Goal: Transaction & Acquisition: Purchase product/service

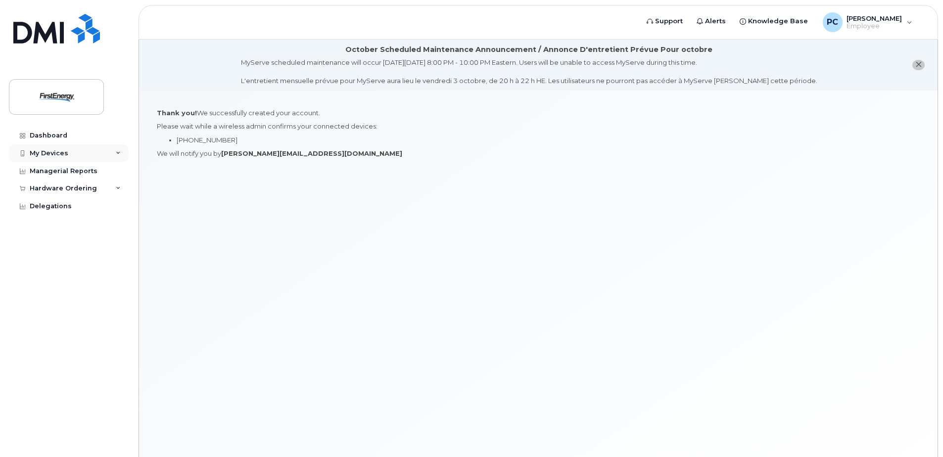
click at [47, 152] on div "My Devices" at bounding box center [49, 153] width 39 height 8
click at [68, 171] on div "Add Device" at bounding box center [53, 171] width 39 height 9
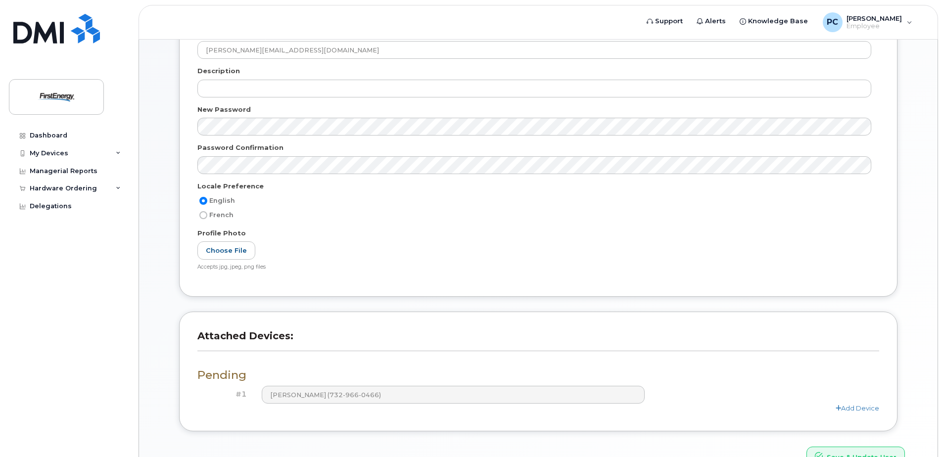
scroll to position [258, 0]
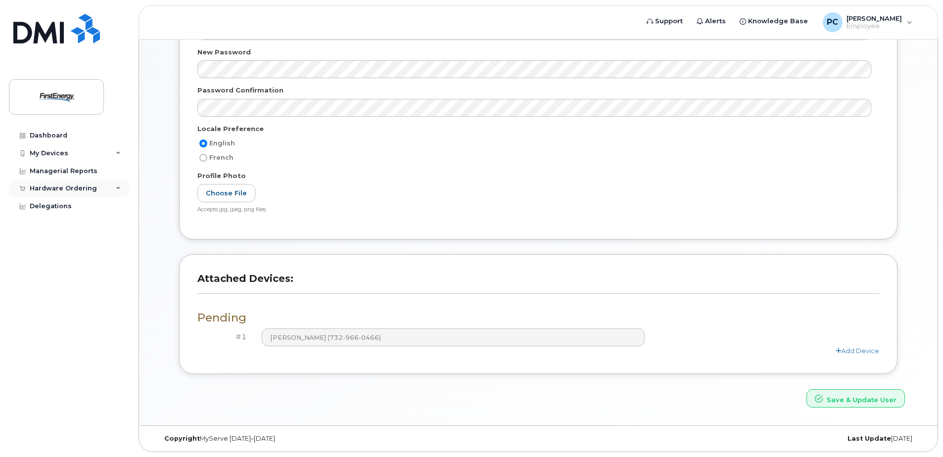
click at [115, 188] on div "Hardware Ordering" at bounding box center [69, 189] width 120 height 18
click at [115, 153] on div "My Devices" at bounding box center [69, 154] width 120 height 18
click at [59, 174] on div "Add Device" at bounding box center [53, 171] width 39 height 9
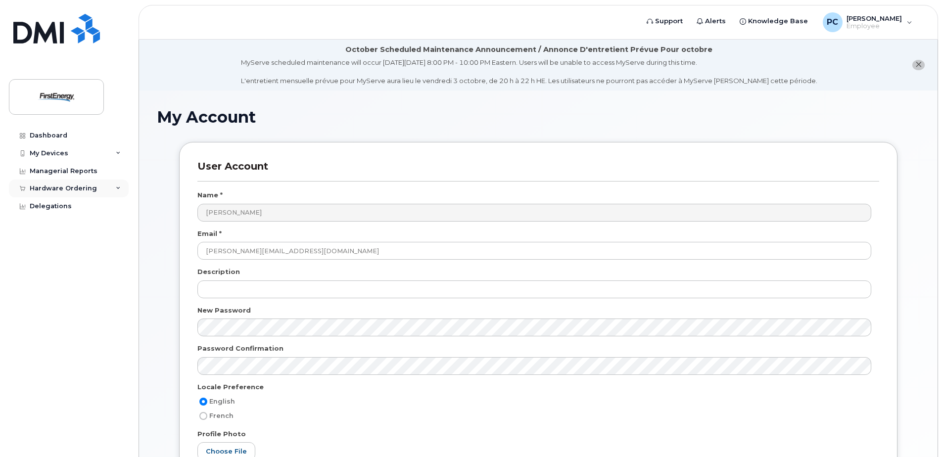
click at [118, 190] on icon at bounding box center [118, 188] width 5 height 5
click at [55, 227] on div "New Order" at bounding box center [53, 225] width 38 height 9
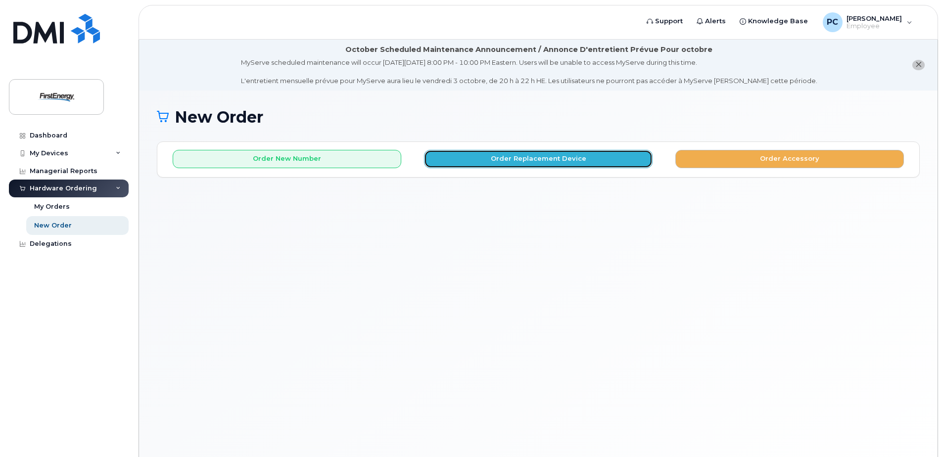
click at [509, 158] on button "Order Replacement Device" at bounding box center [538, 159] width 229 height 18
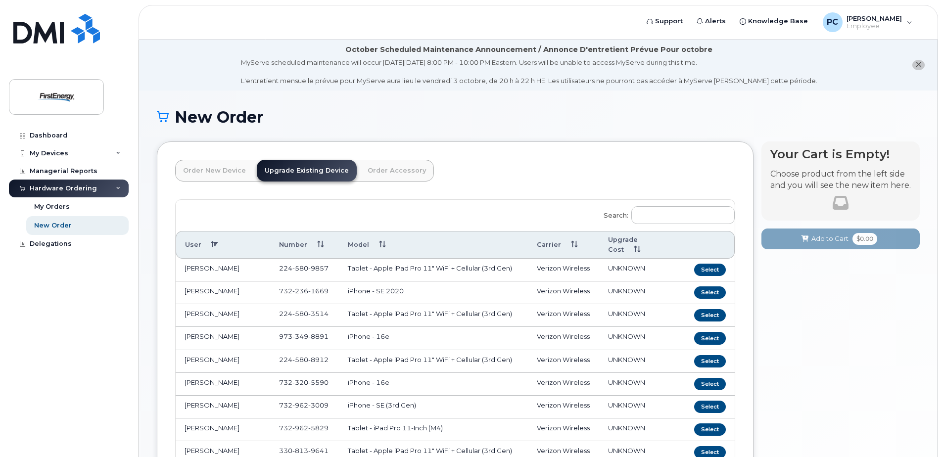
click at [212, 170] on link "Order New Device" at bounding box center [214, 171] width 79 height 22
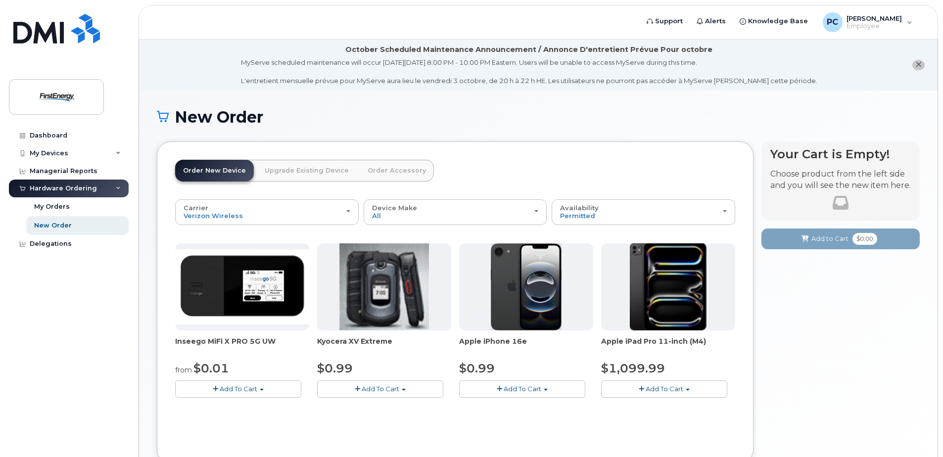
click at [504, 388] on span "Add To Cart" at bounding box center [523, 389] width 38 height 8
click at [518, 409] on link "$0.99 - 2 Year Activation" at bounding box center [511, 407] width 99 height 12
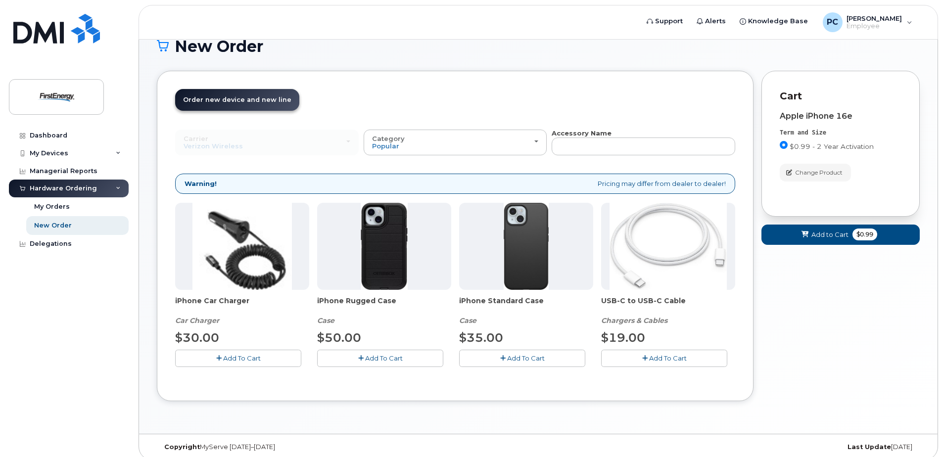
scroll to position [79, 0]
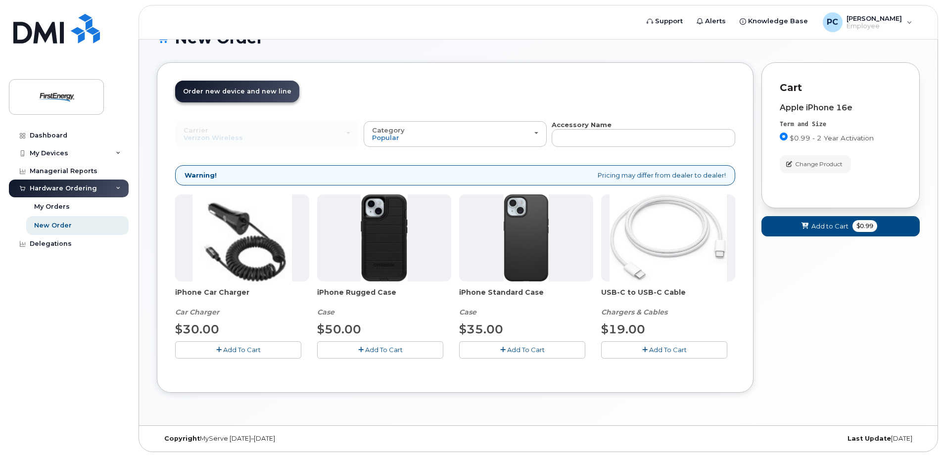
click at [346, 350] on button "Add To Cart" at bounding box center [380, 350] width 126 height 17
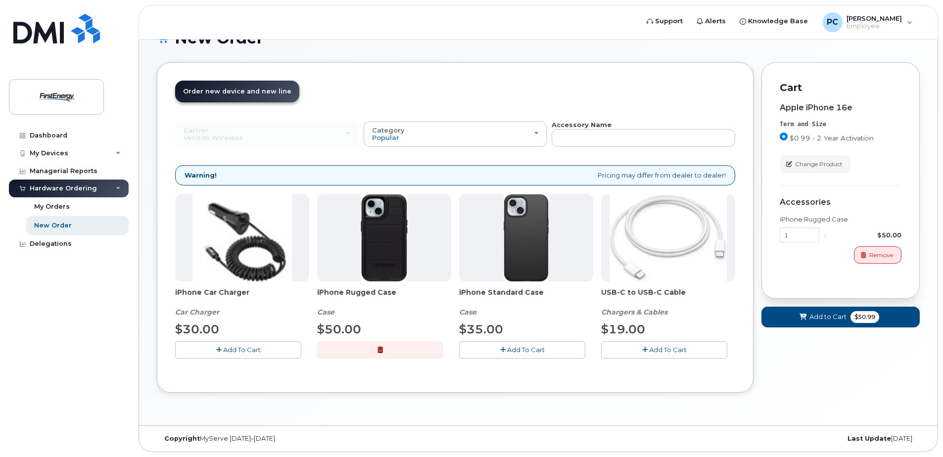
click at [635, 351] on button "Add To Cart" at bounding box center [664, 350] width 126 height 17
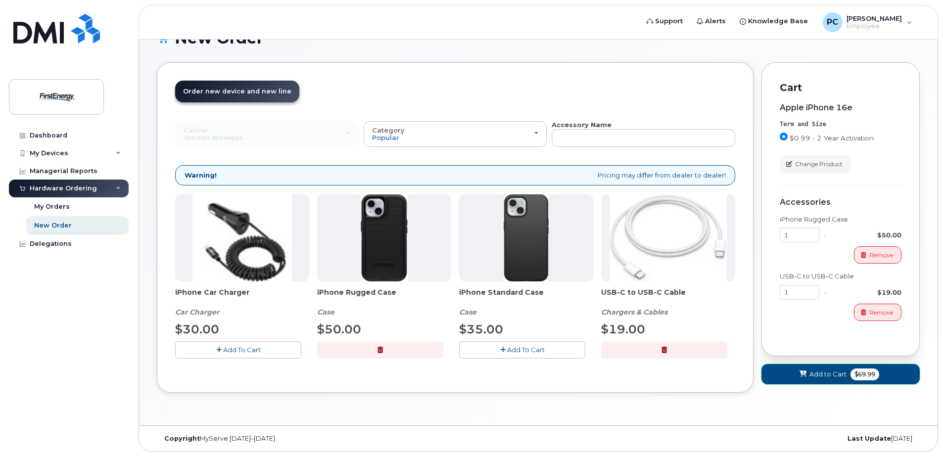
click at [819, 372] on span "Add to Cart" at bounding box center [828, 374] width 37 height 9
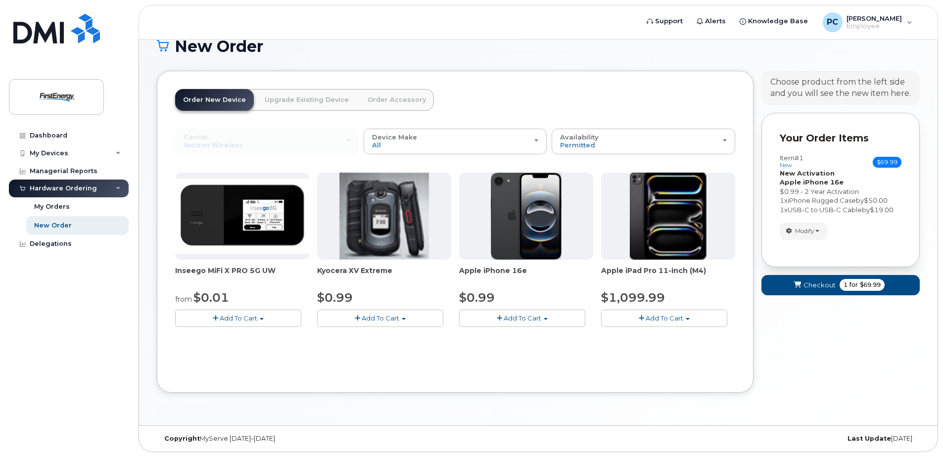
scroll to position [71, 0]
click at [824, 289] on span "Checkout" at bounding box center [820, 285] width 32 height 9
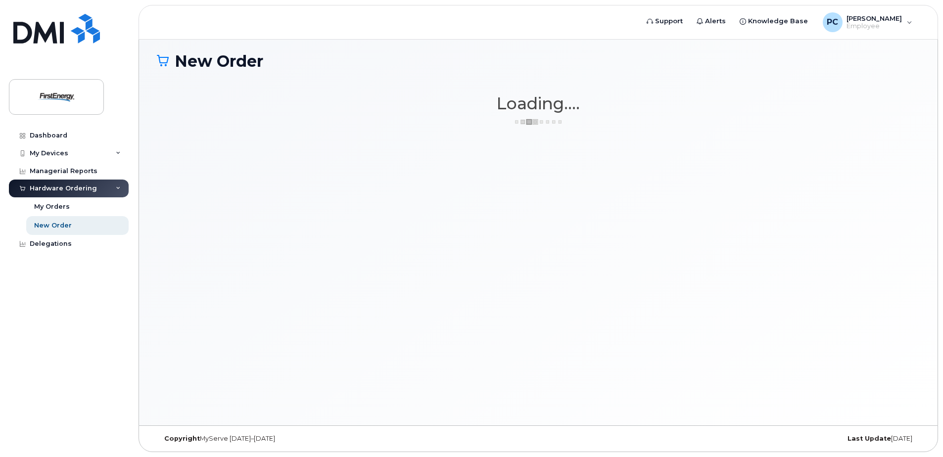
scroll to position [56, 0]
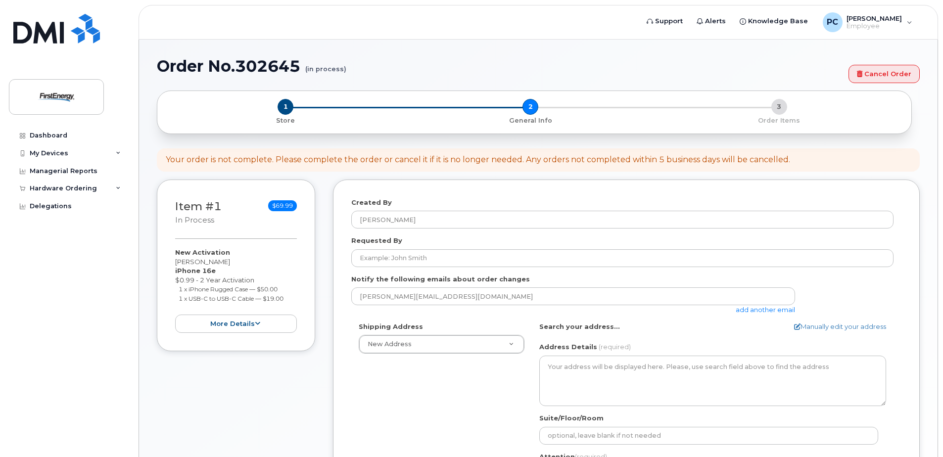
select select
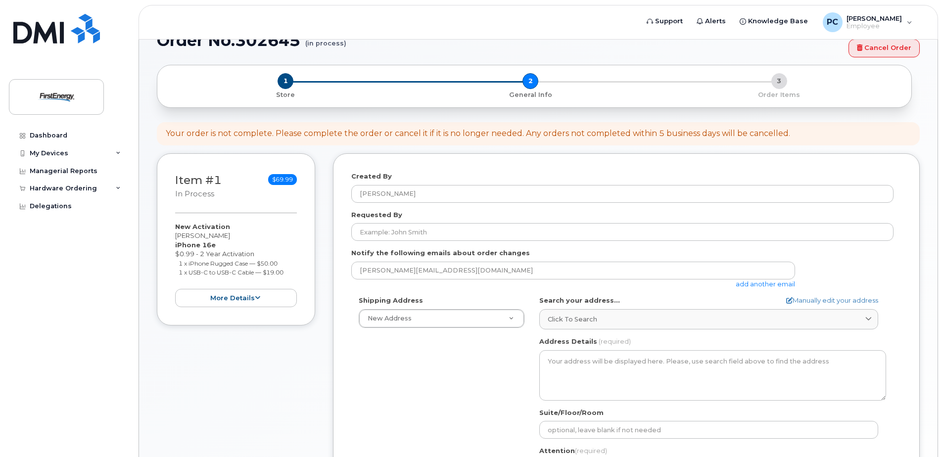
scroll to position [99, 0]
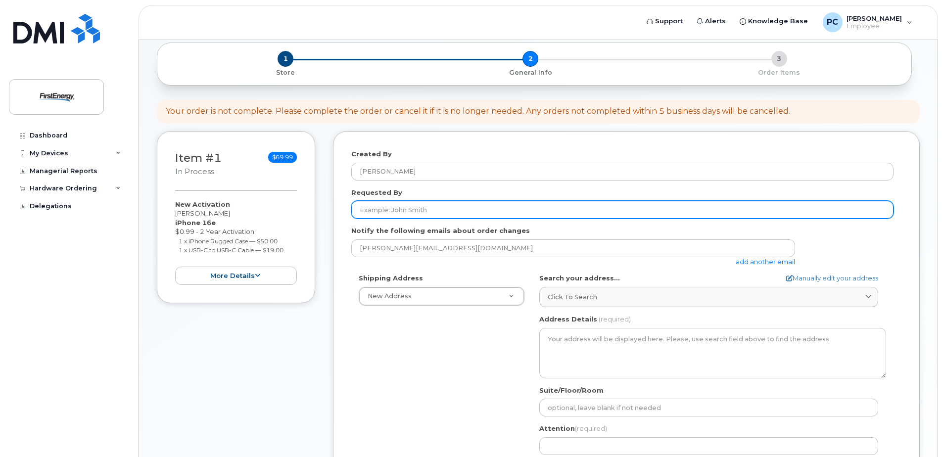
click at [390, 206] on input "Requested By" at bounding box center [622, 210] width 542 height 18
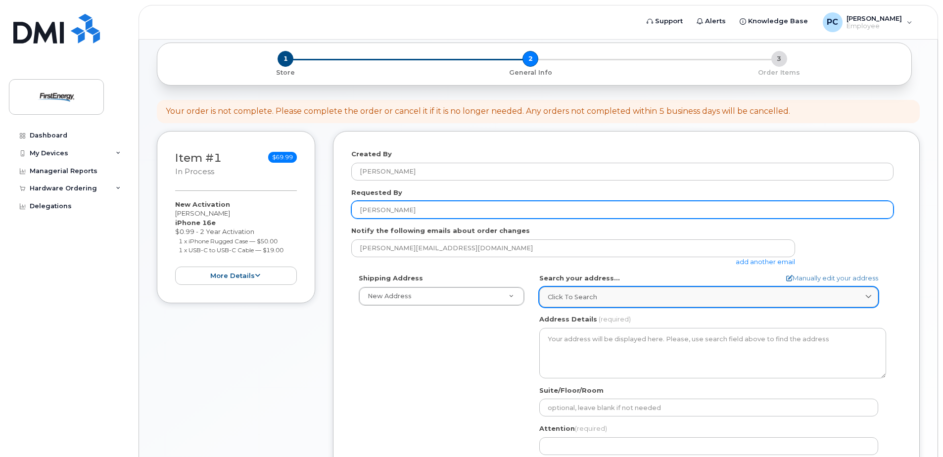
type input "[PERSON_NAME]"
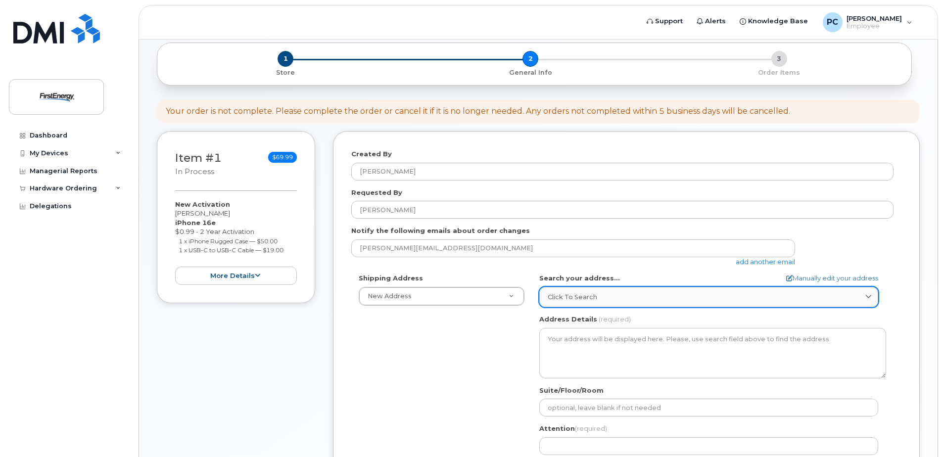
click at [869, 299] on icon at bounding box center [869, 297] width 6 height 6
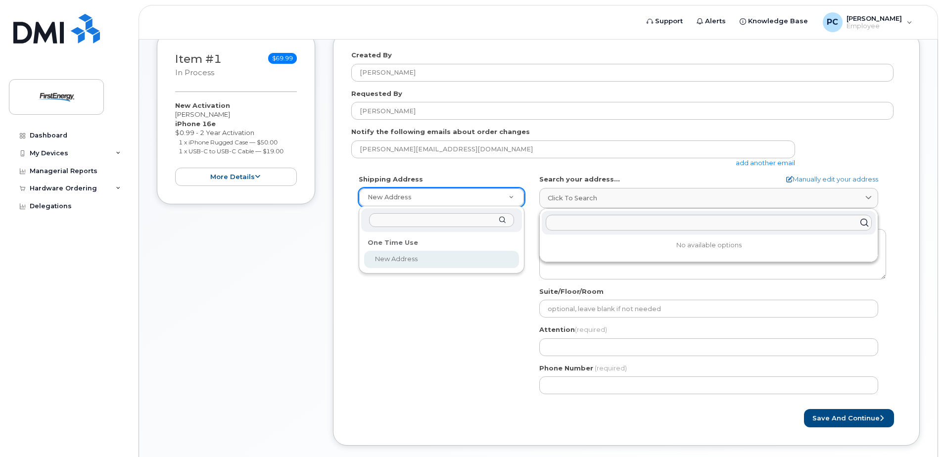
scroll to position [148, 0]
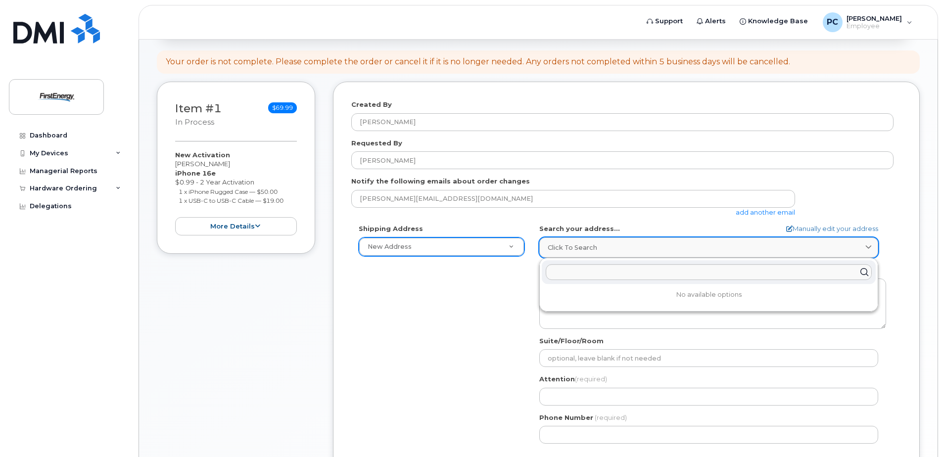
click at [677, 244] on div "Click to search" at bounding box center [709, 247] width 322 height 9
click at [657, 250] on div "Click to search" at bounding box center [709, 247] width 322 height 9
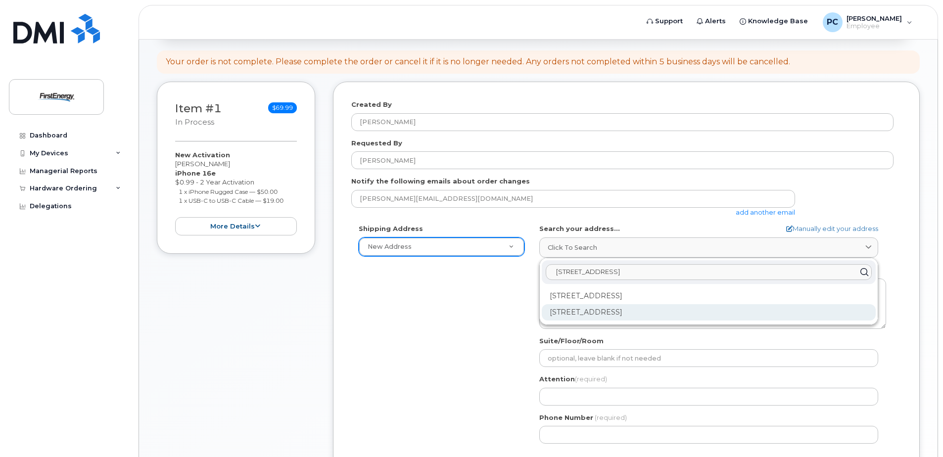
type input "[STREET_ADDRESS]"
click at [659, 314] on div "[STREET_ADDRESS]" at bounding box center [709, 312] width 334 height 16
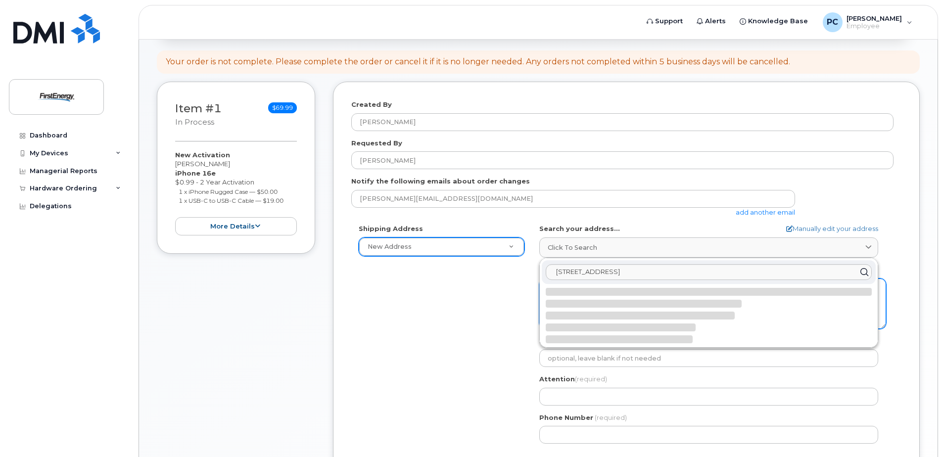
select select
type textarea "101 Crawfords Corner Rd HOLMDEL NJ 07733-1976 UNITED STATES"
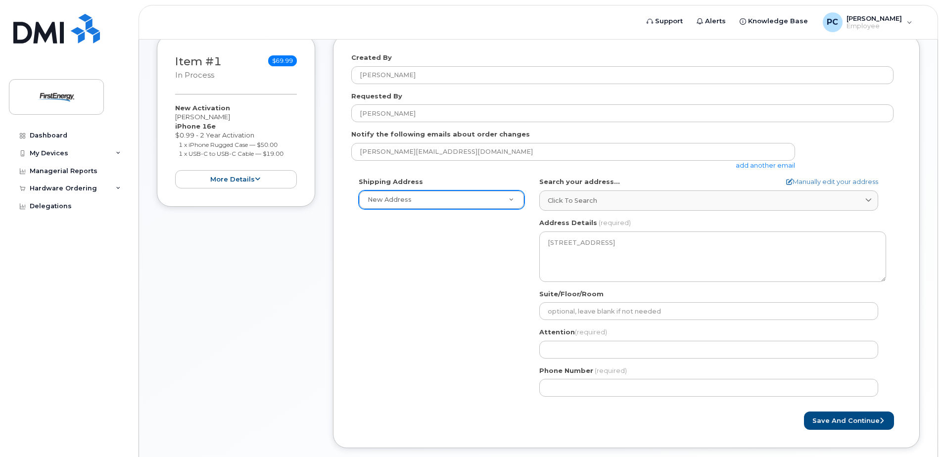
scroll to position [198, 0]
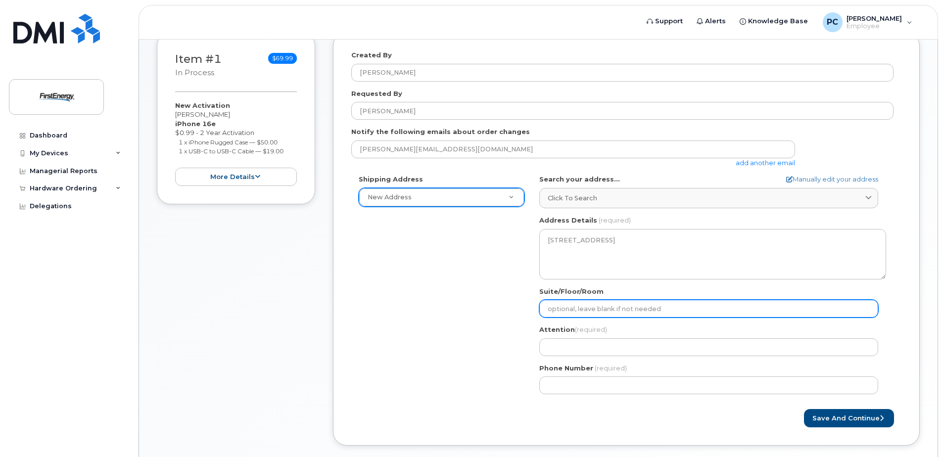
click at [603, 310] on input "Suite/Floor/Room" at bounding box center [708, 309] width 339 height 18
select select
type input "M"
select select
type input "M-"
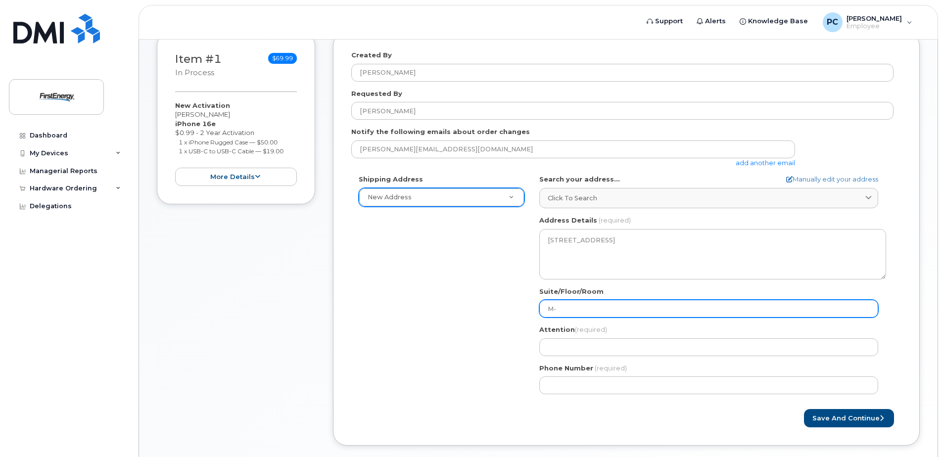
select select
type input "M-H"
select select
type input "M-HM"
select select
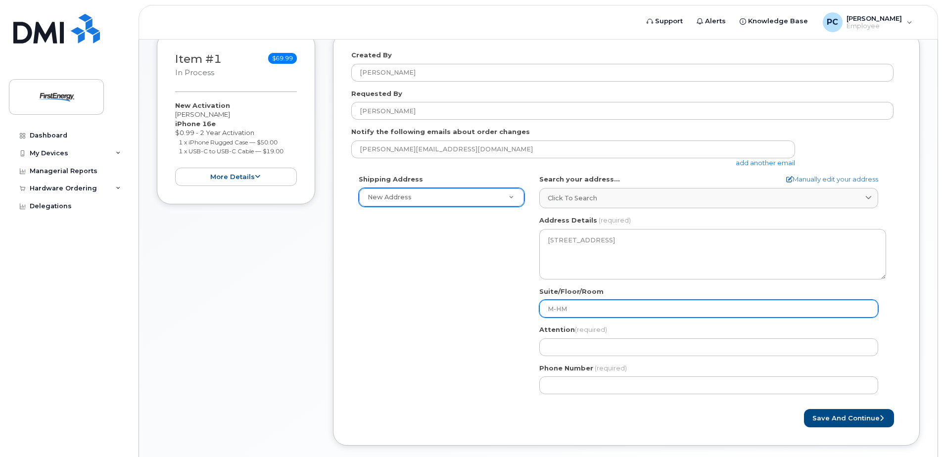
type input "M-HMD"
select select
type input "M-HMDL"
select select
type input "M-HMDL_"
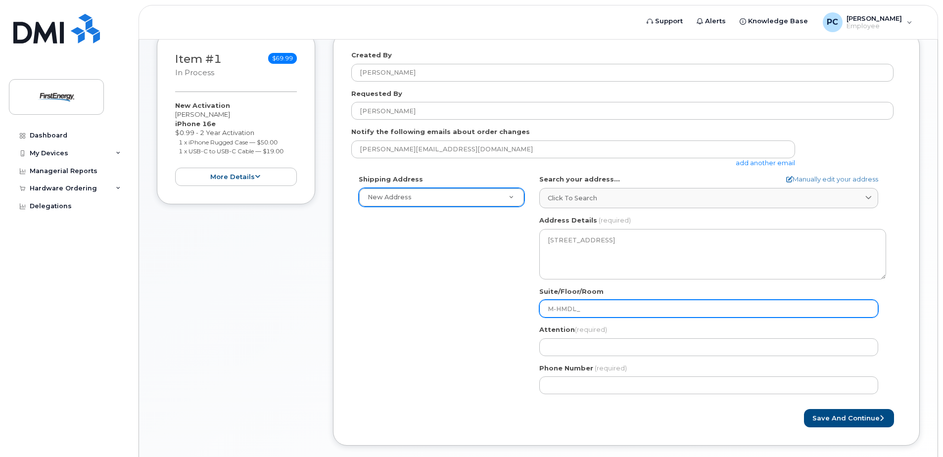
select select
type input "M-HMDL"
select select
type input "M-HMDL-"
select select
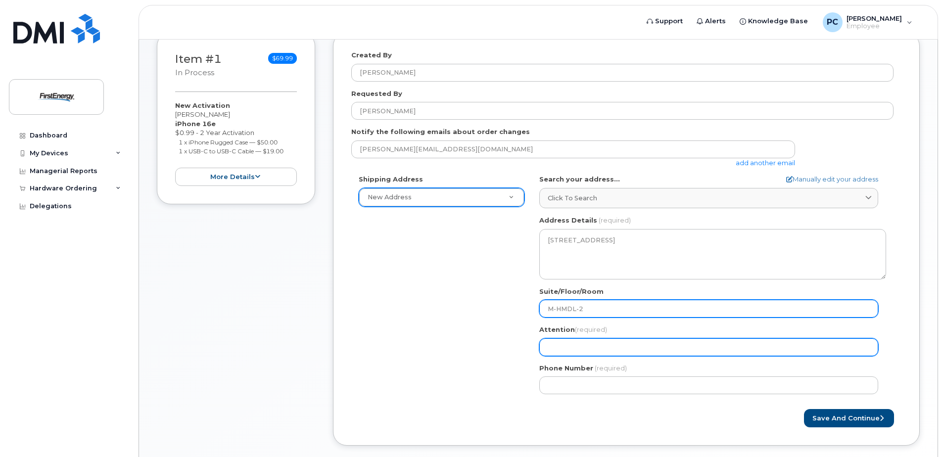
type input "M-HMDL-2"
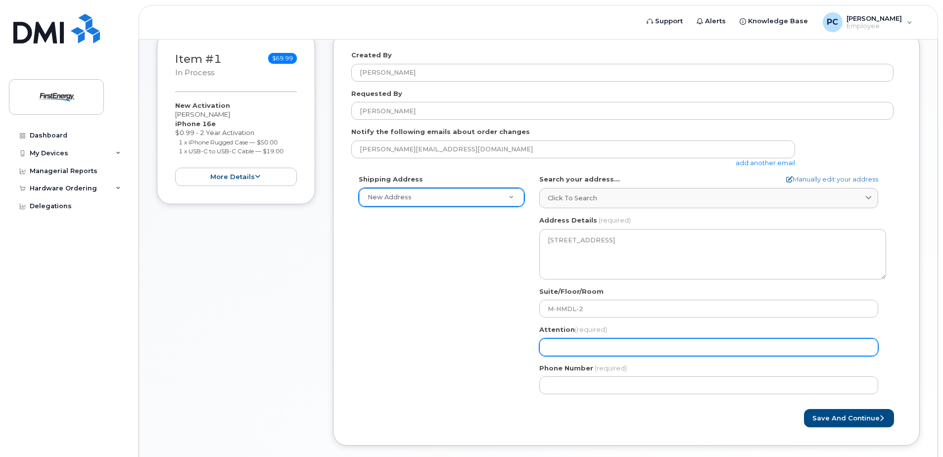
click at [612, 344] on input "Attention (required)" at bounding box center [708, 348] width 339 height 18
select select
type input "P"
select select
type input "Pa"
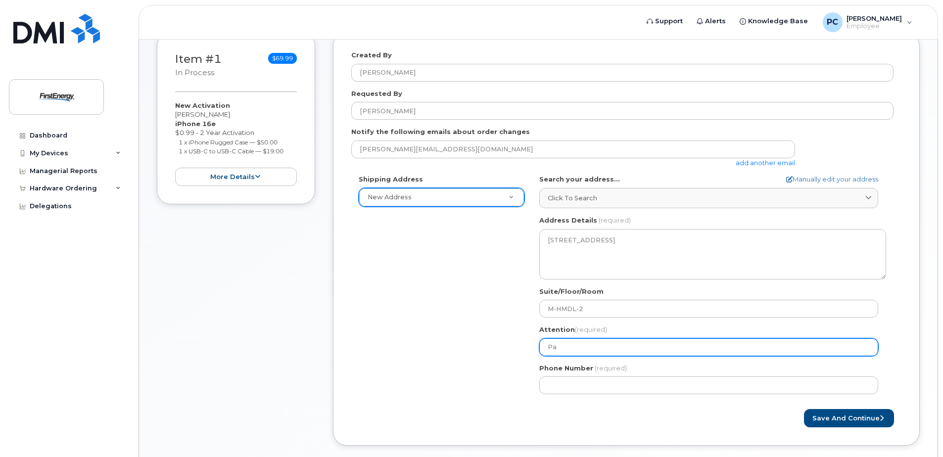
select select
type input "Par"
select select
type input "Pari"
select select
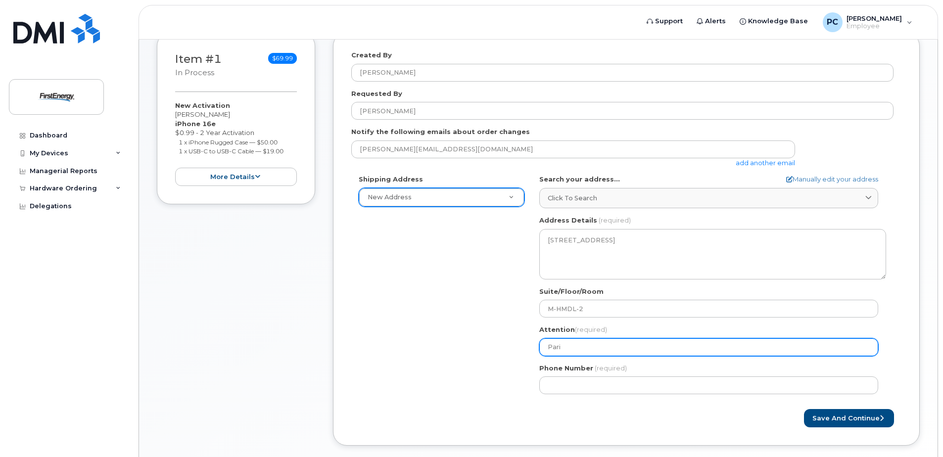
type input "Paric"
select select
type input "Parick"
select select
type input "Parick C"
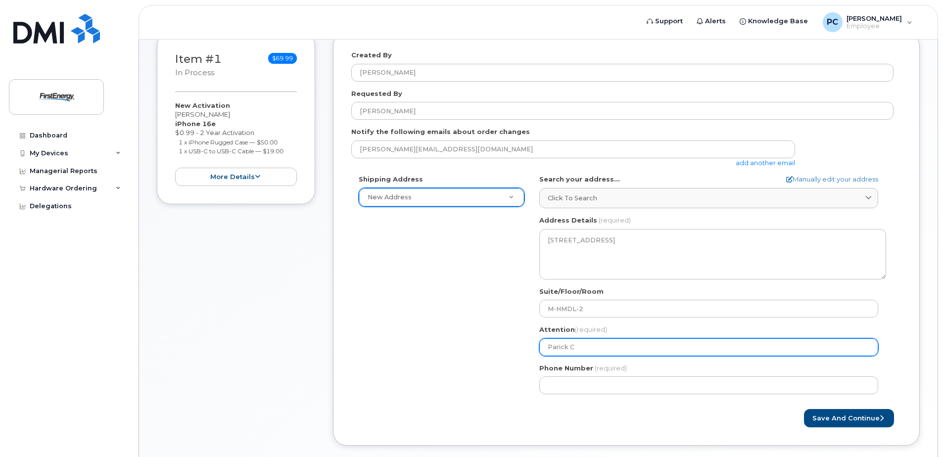
select select
type input "Parick Ca"
select select
type input "Parick Car"
select select
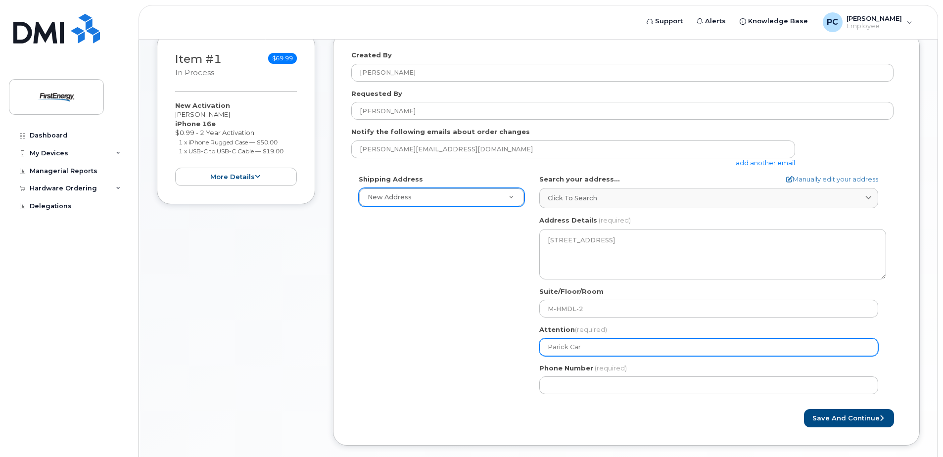
type input "Parick Carf"
select select
type input "Parick Carfa"
select select
type input "Parick Carfan"
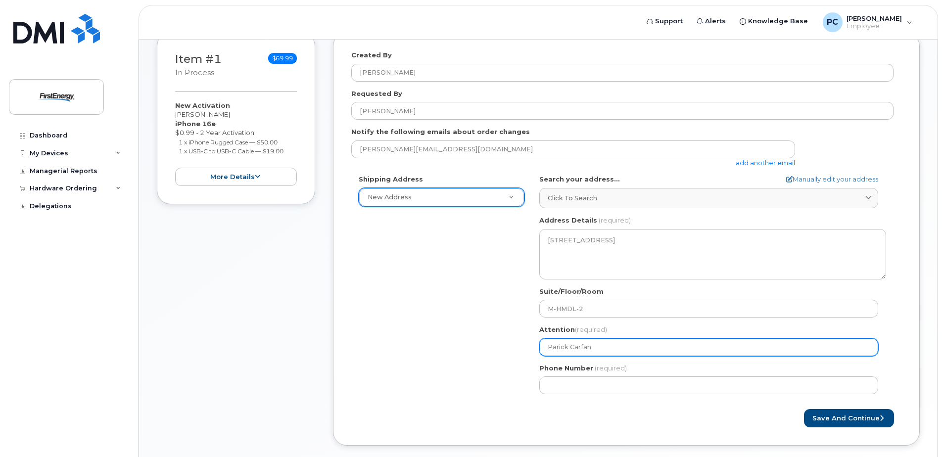
select select
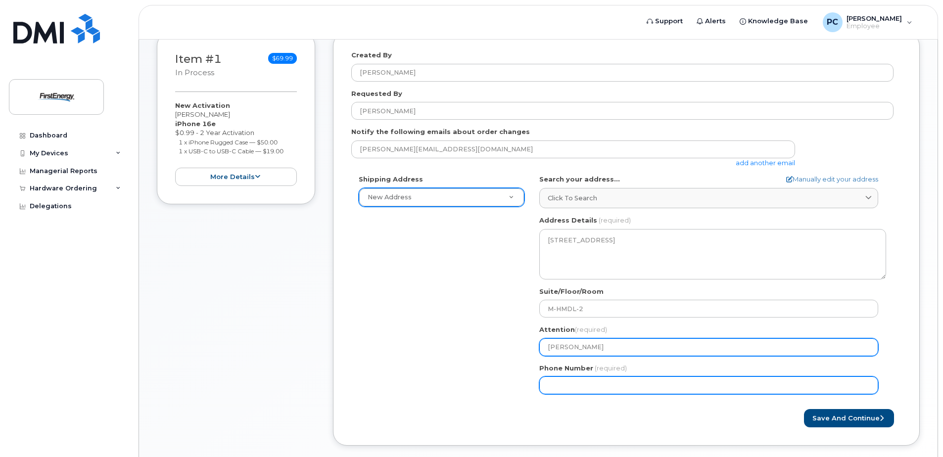
type input "[PERSON_NAME]"
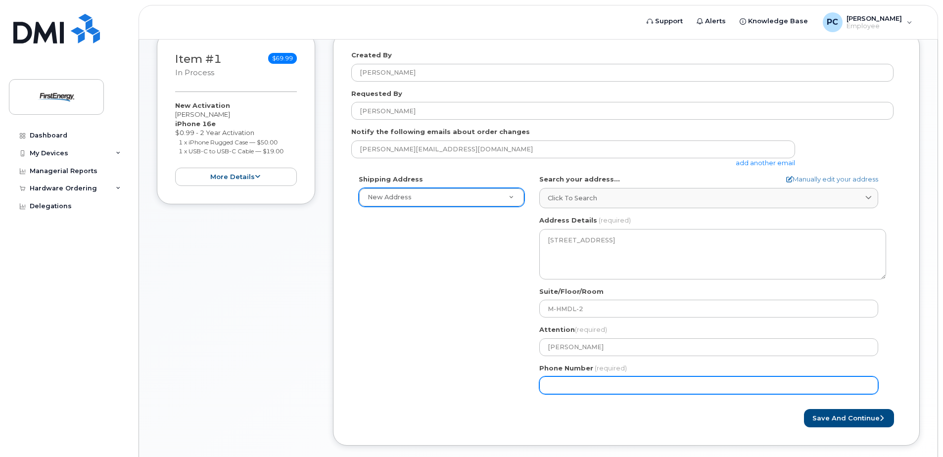
click at [583, 384] on input "Phone Number" at bounding box center [708, 386] width 339 height 18
type input "732"
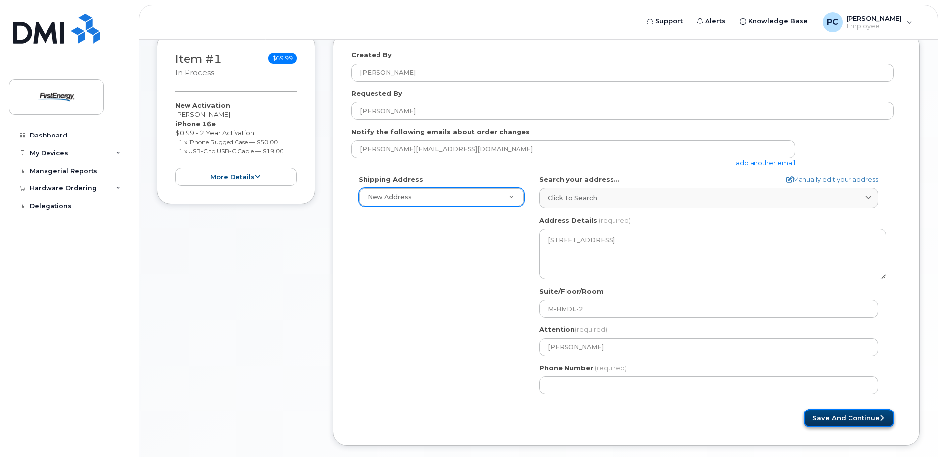
click at [848, 417] on button "Save and Continue" at bounding box center [849, 418] width 90 height 18
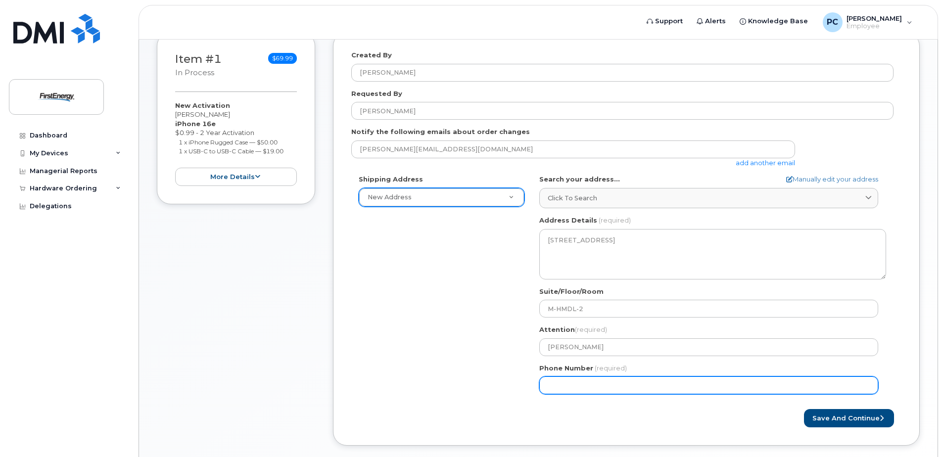
click at [609, 386] on input "Phone Number" at bounding box center [708, 386] width 339 height 18
type input "732"
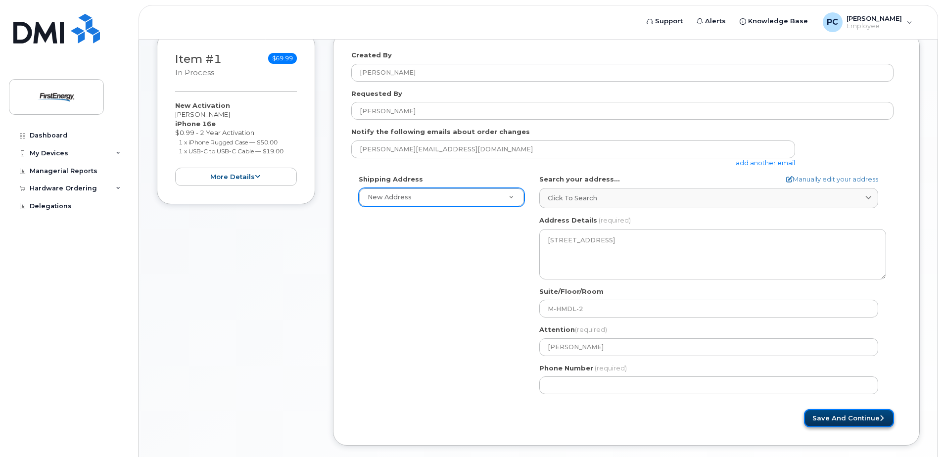
click at [825, 415] on button "Save and Continue" at bounding box center [849, 418] width 90 height 18
click at [713, 407] on form "Created By Patrick Carfano Requested By Patrick Carfano Notify the following em…" at bounding box center [626, 238] width 550 height 377
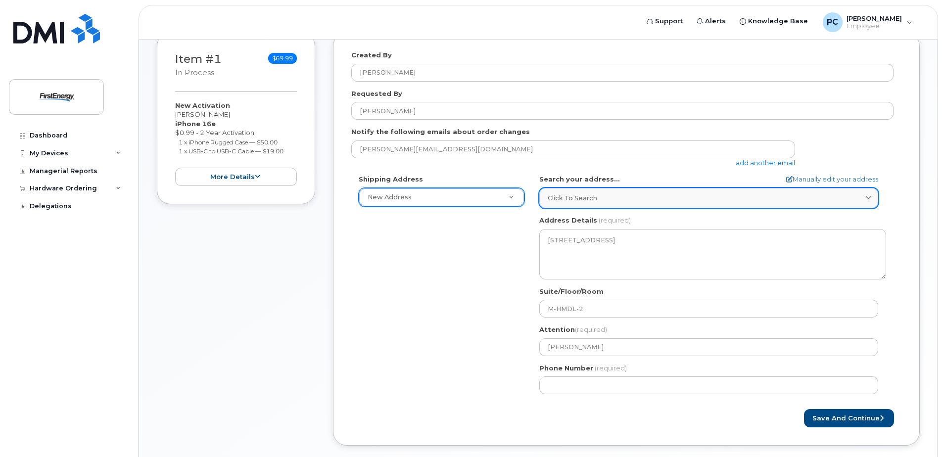
click at [872, 198] on icon at bounding box center [869, 198] width 6 height 6
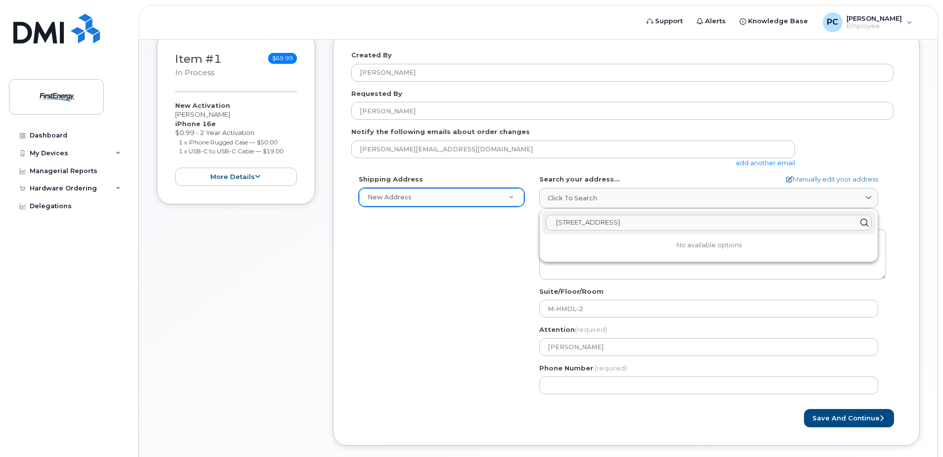
click at [616, 228] on input "101 Crawfords Corner" at bounding box center [709, 223] width 326 height 16
click at [657, 206] on link "Click to search" at bounding box center [708, 198] width 339 height 20
click at [475, 226] on div "Shipping Address New Address New Address NJ Holmdel Search your address... Manu…" at bounding box center [622, 288] width 542 height 227
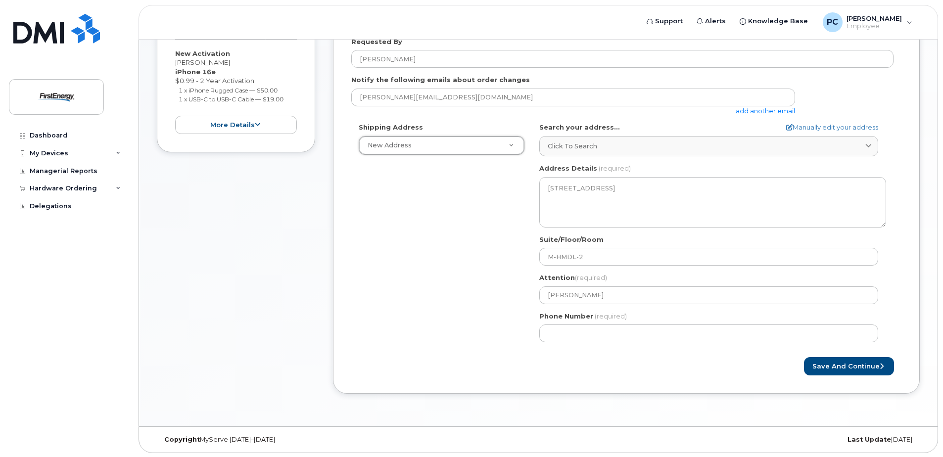
scroll to position [251, 0]
click at [829, 366] on button "Save and Continue" at bounding box center [849, 365] width 90 height 18
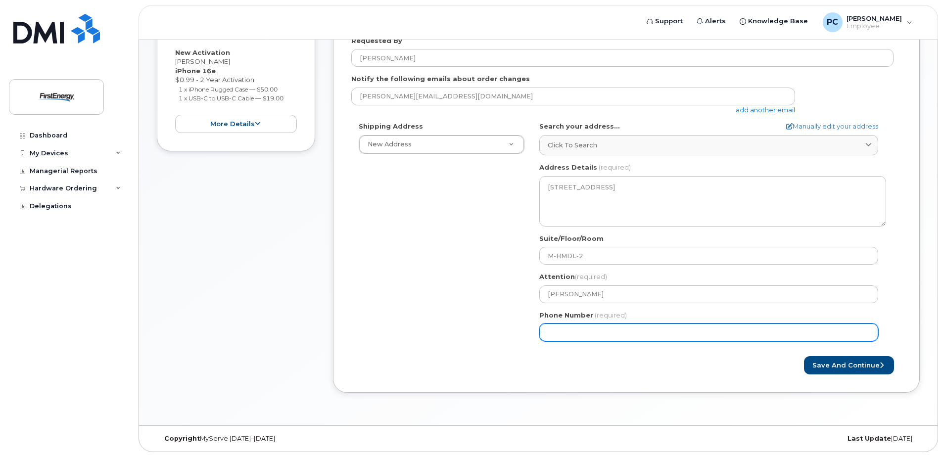
click at [608, 336] on input "Phone Number" at bounding box center [708, 333] width 339 height 18
click at [547, 334] on input "Phone Number" at bounding box center [708, 333] width 339 height 18
click at [601, 333] on input "Phone Number" at bounding box center [708, 333] width 339 height 18
type input "1"
type input "732"
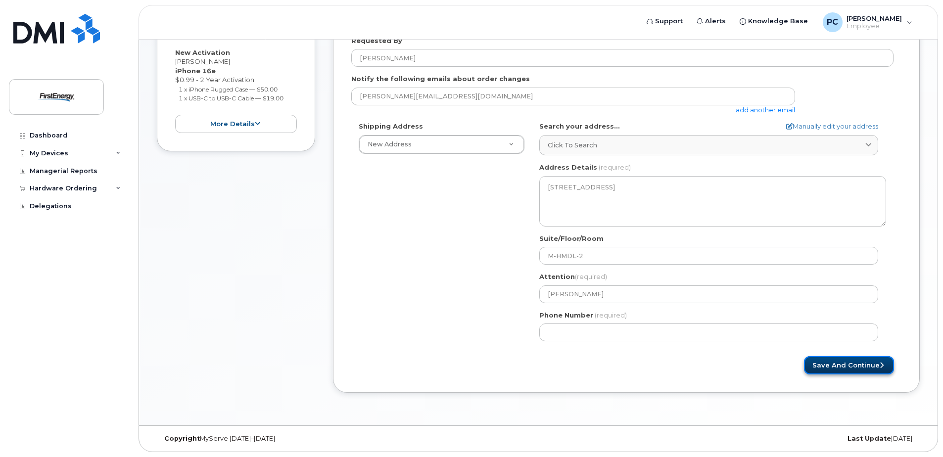
click at [846, 364] on button "Save and Continue" at bounding box center [849, 365] width 90 height 18
click at [701, 352] on form "Created By Patrick Carfano Requested By Patrick Carfano Notify the following em…" at bounding box center [626, 186] width 550 height 377
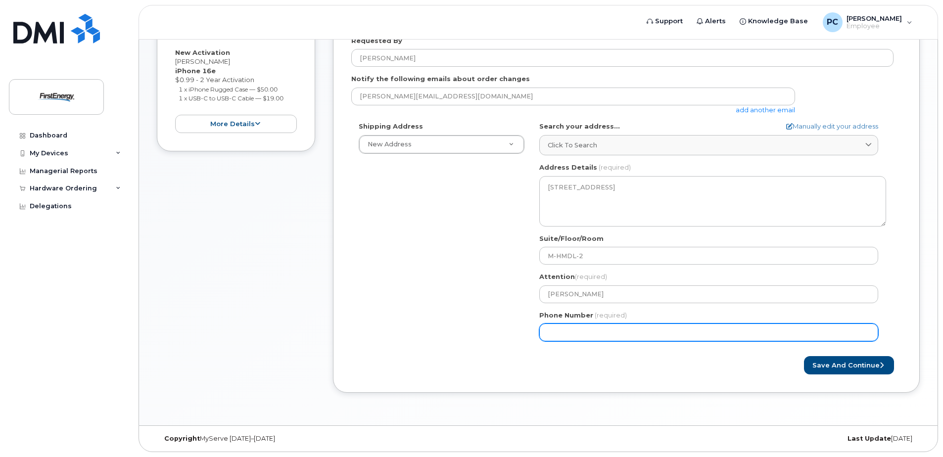
click at [631, 336] on input "Phone Number" at bounding box center [708, 333] width 339 height 18
click at [608, 335] on input "Phone Number" at bounding box center [708, 333] width 339 height 18
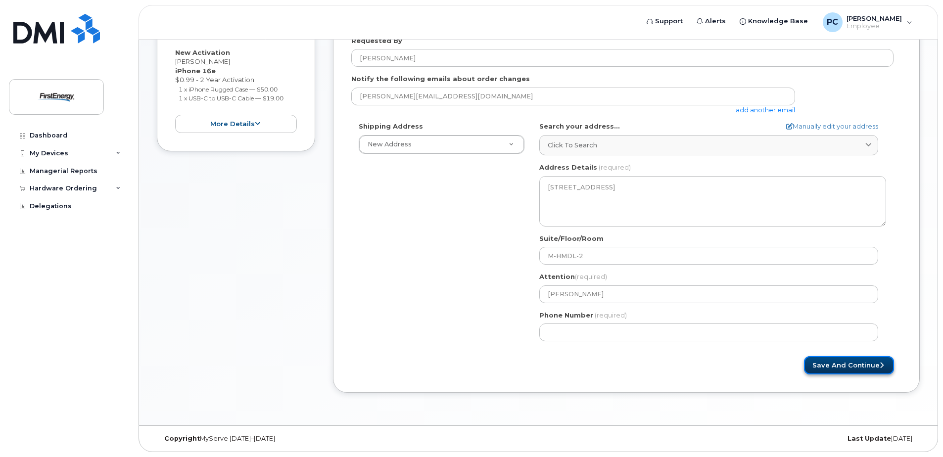
click at [854, 357] on button "Save and Continue" at bounding box center [849, 365] width 90 height 18
click at [854, 365] on button "Save and Continue" at bounding box center [849, 365] width 90 height 18
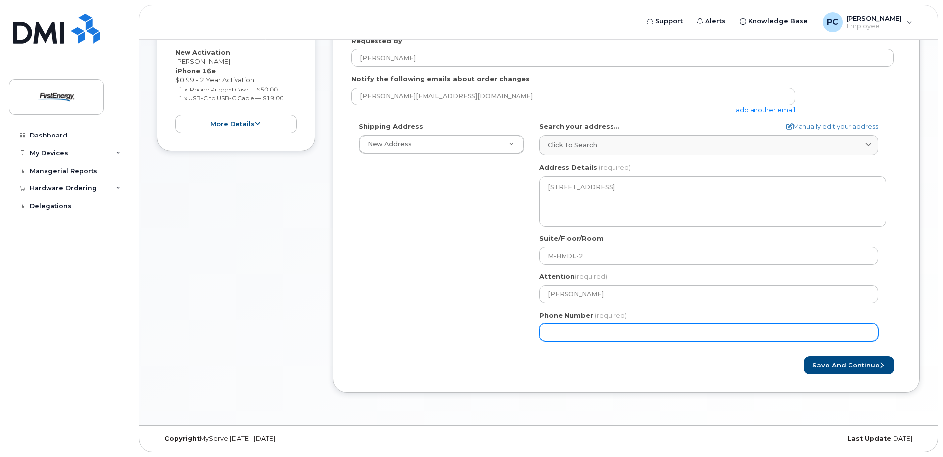
click at [617, 333] on input "Phone Number" at bounding box center [708, 333] width 339 height 18
type input "7"
type input "732966046"
select select
type input "7329660466"
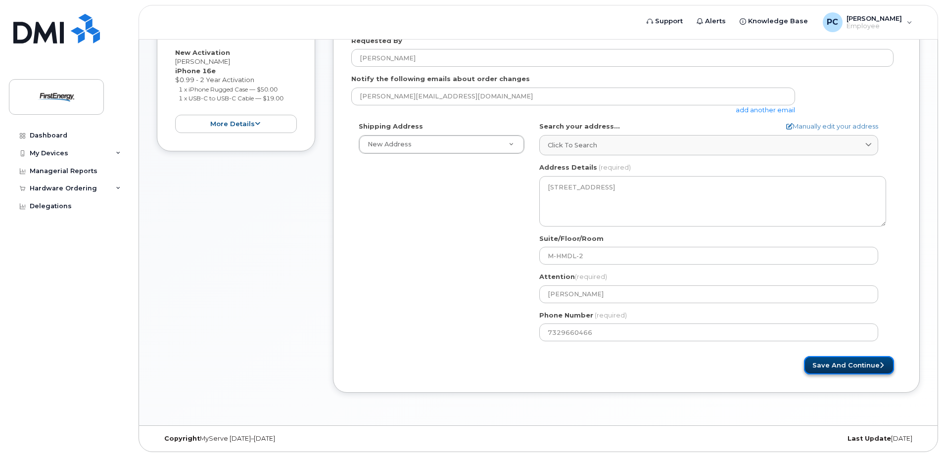
click at [849, 364] on button "Save and Continue" at bounding box center [849, 365] width 90 height 18
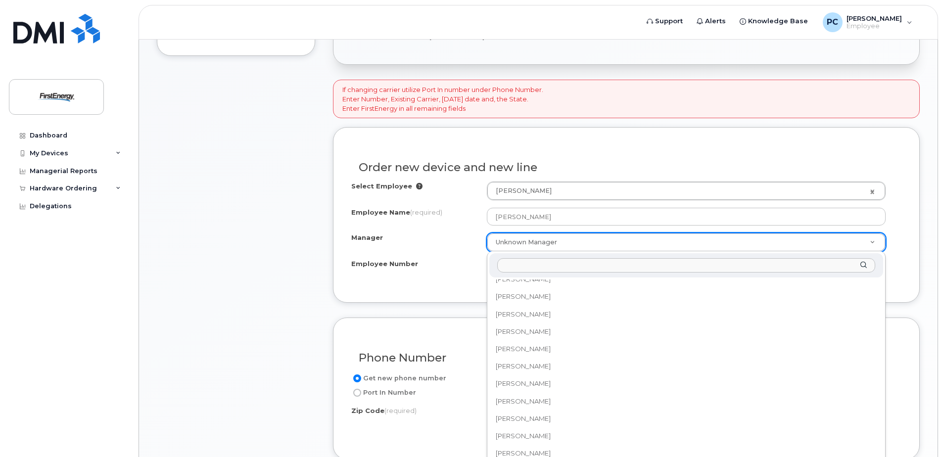
scroll to position [32743, 0]
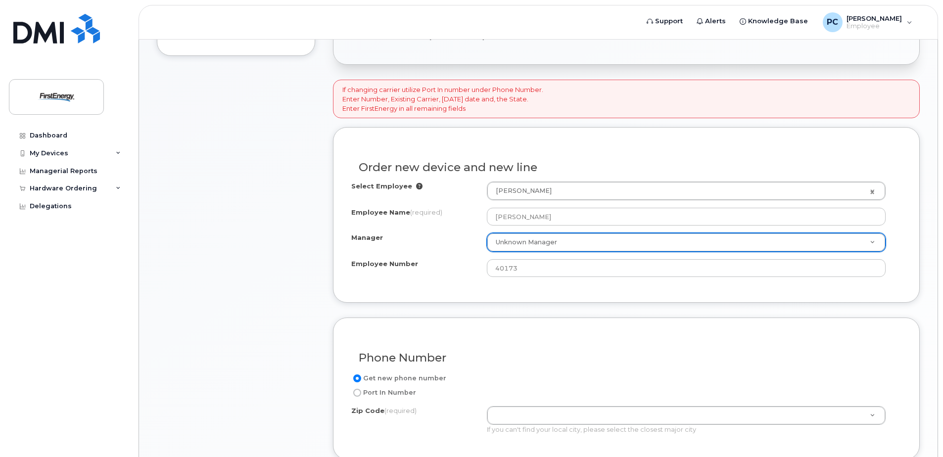
type input "h"
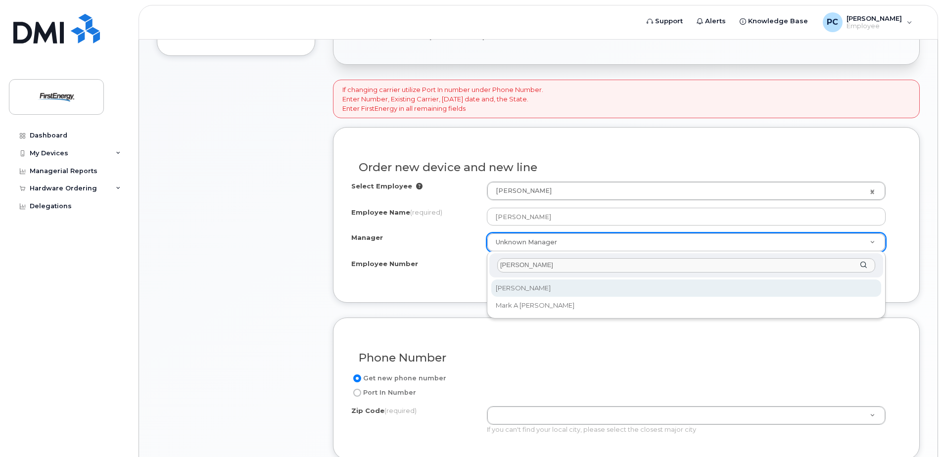
type input "[PERSON_NAME]"
select select "2080426"
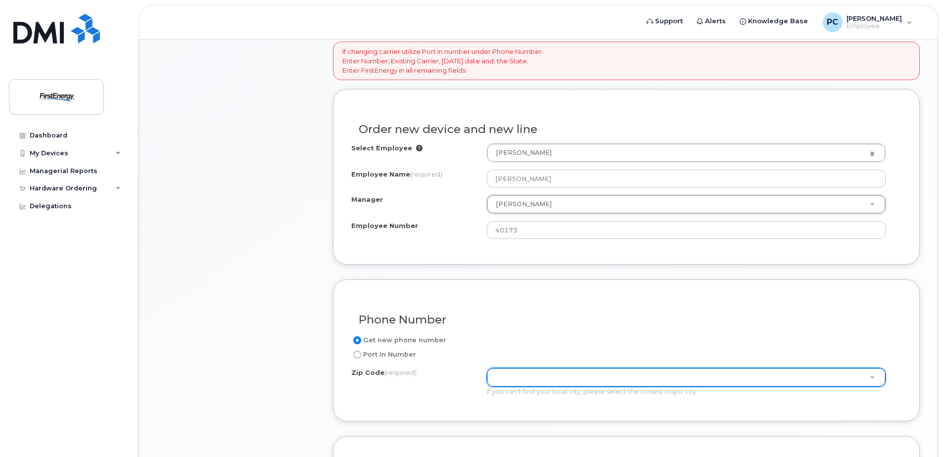
scroll to position [445, 0]
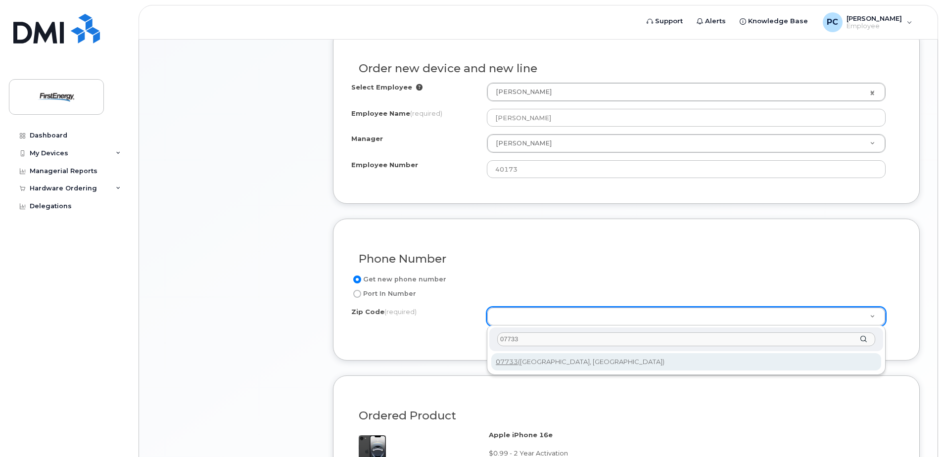
type input "07733"
type input "07733 (Holmdel, NJ)"
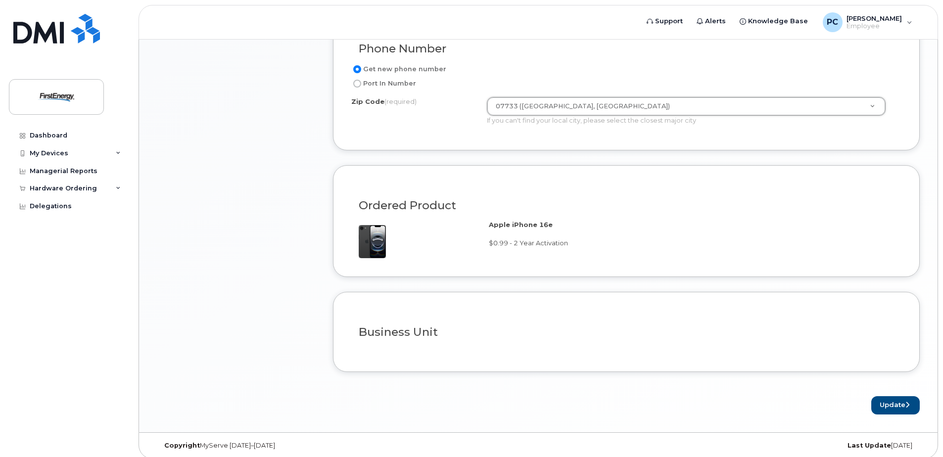
scroll to position [663, 0]
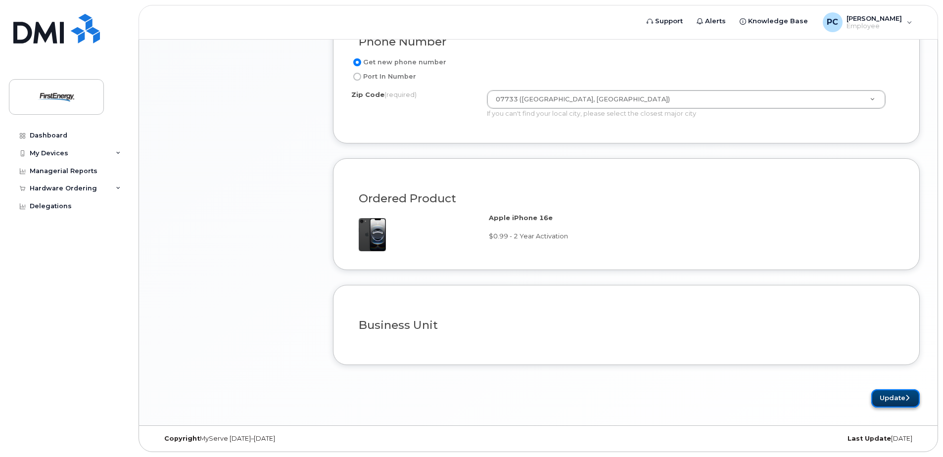
click at [897, 399] on button "Update" at bounding box center [896, 399] width 49 height 18
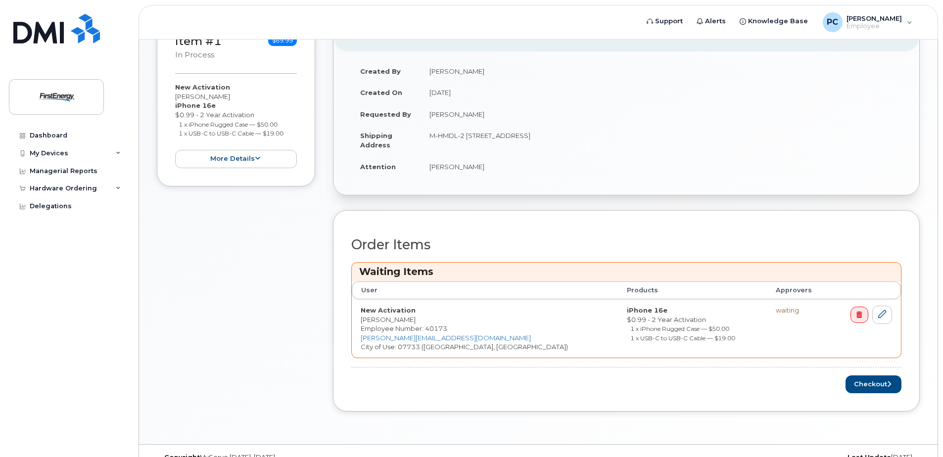
scroll to position [277, 0]
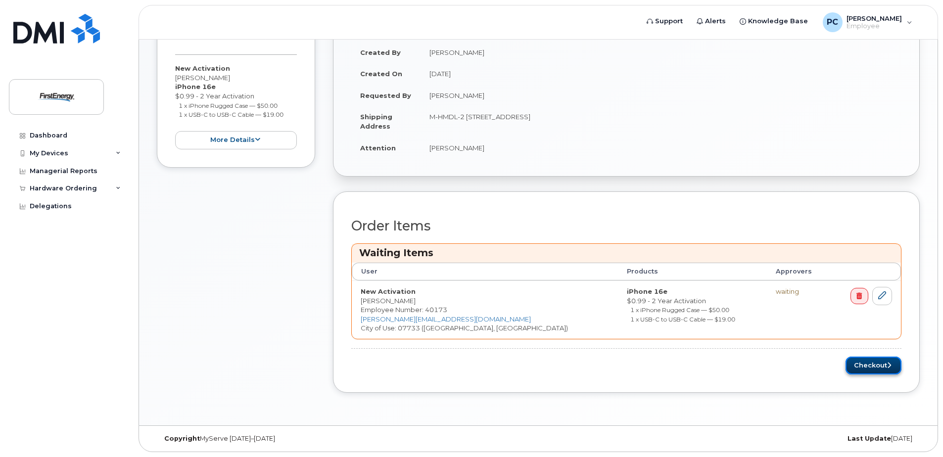
click at [882, 364] on button "Checkout" at bounding box center [874, 366] width 56 height 18
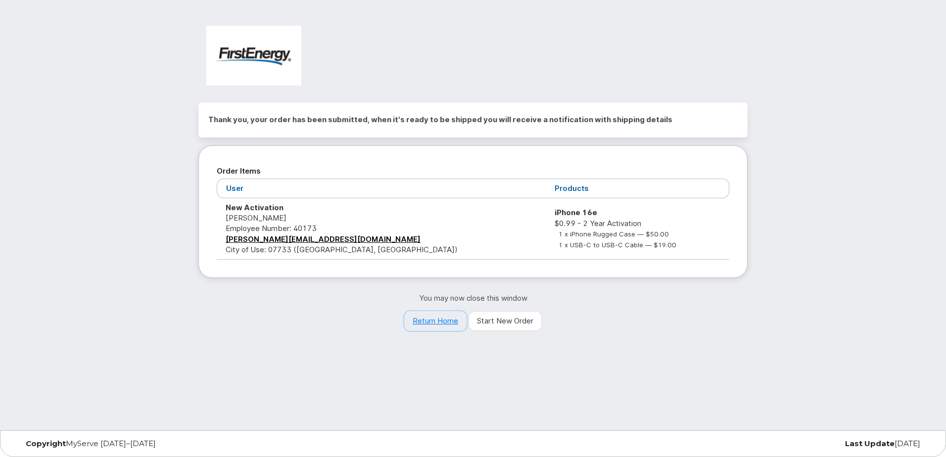
drag, startPoint x: 430, startPoint y: 323, endPoint x: 419, endPoint y: 321, distance: 10.5
click at [430, 323] on link "Return Home" at bounding box center [435, 321] width 62 height 20
